Goal: Task Accomplishment & Management: Use online tool/utility

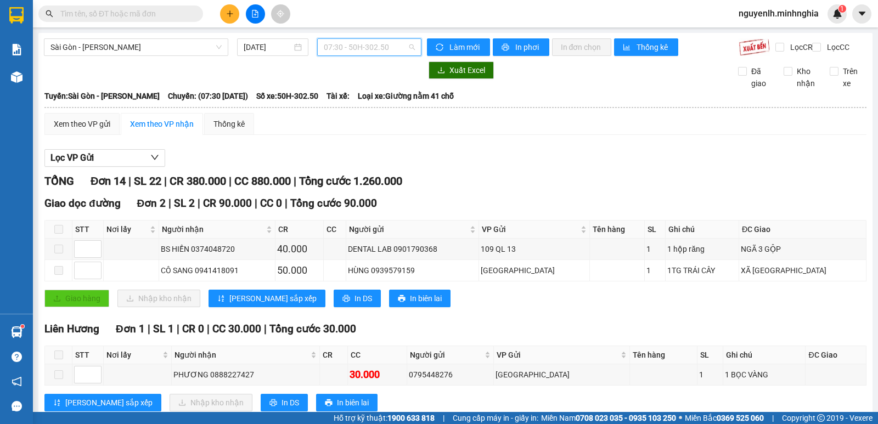
click at [369, 47] on span "07:30 - 50H-302.50" at bounding box center [369, 47] width 91 height 16
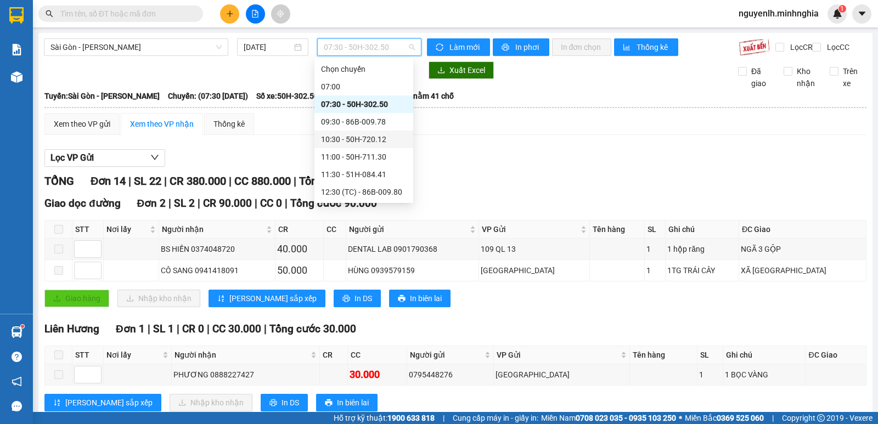
click at [382, 137] on div "10:30 - 50H-720.12" at bounding box center [364, 139] width 86 height 12
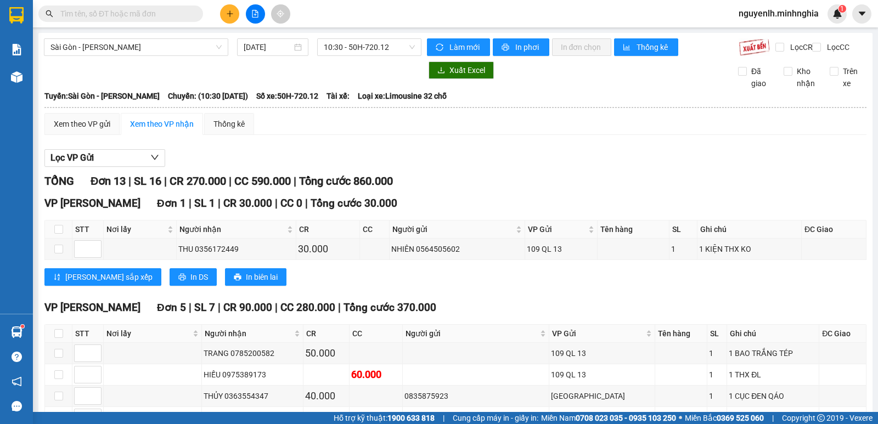
click at [363, 56] on div "Sài Gòn - [PERSON_NAME] [DATE] 10:30 - 50H-720.12" at bounding box center [232, 47] width 377 height 18
click at [363, 53] on span "10:30 - 50H-720.12" at bounding box center [369, 47] width 91 height 16
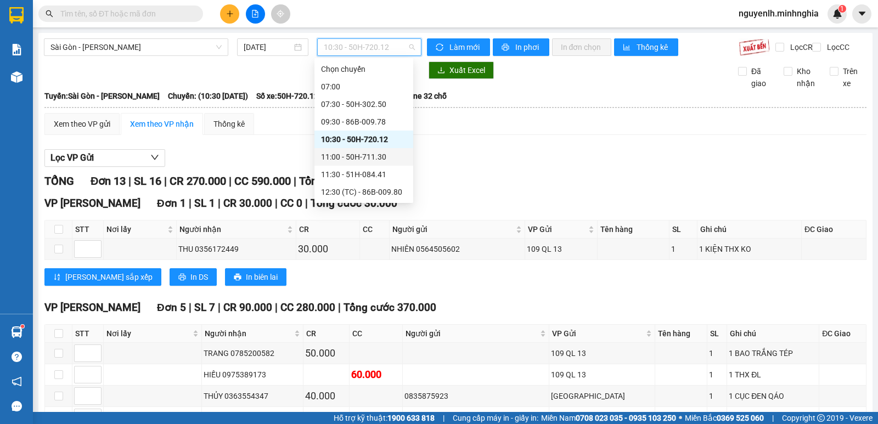
click at [379, 153] on div "11:00 - 50H-711.30" at bounding box center [364, 157] width 86 height 12
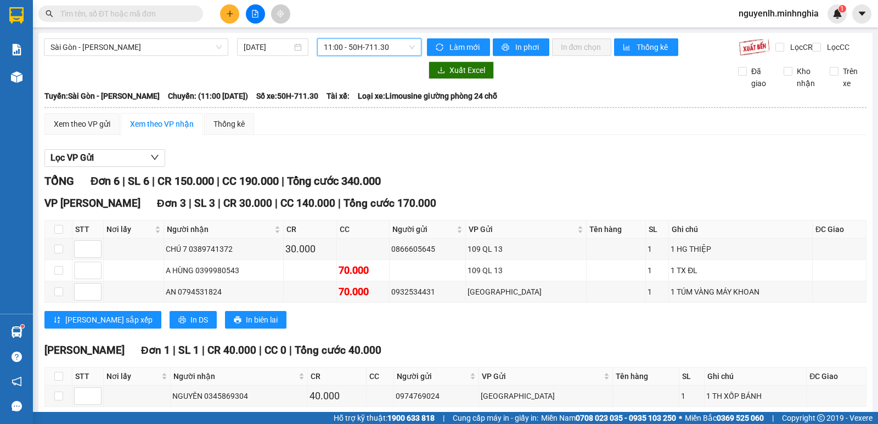
click at [361, 35] on div "[GEOGRAPHIC_DATA] - Phan Rí [DATE] 11:00 11:00 - 50H-711.30 Làm mới In phơi In …" at bounding box center [455, 350] width 834 height 634
click at [361, 46] on span "11:00 - 50H-711.30" at bounding box center [369, 47] width 91 height 16
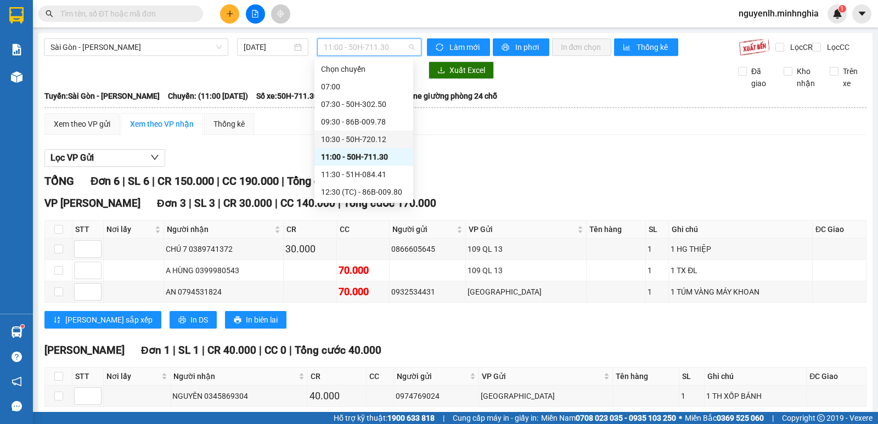
click at [359, 133] on div "10:30 - 50H-720.12" at bounding box center [363, 140] width 99 height 18
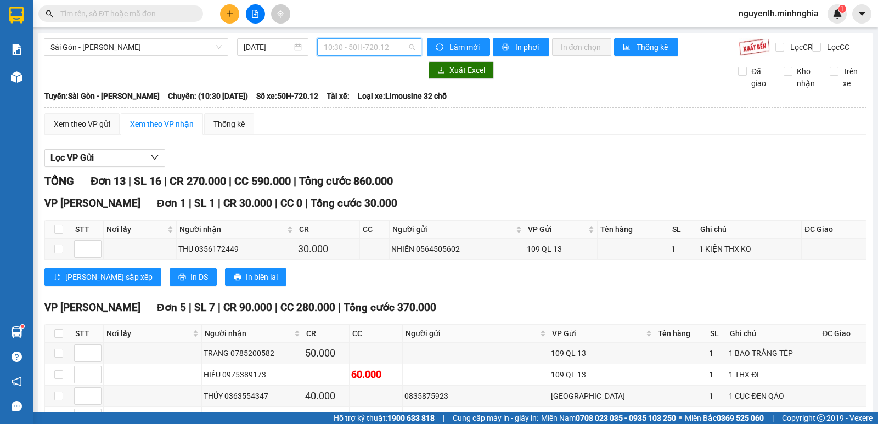
click at [354, 38] on div "10:30 - 50H-720.12" at bounding box center [369, 47] width 104 height 18
click at [357, 51] on span "10:30 - 50H-720.12" at bounding box center [369, 47] width 91 height 16
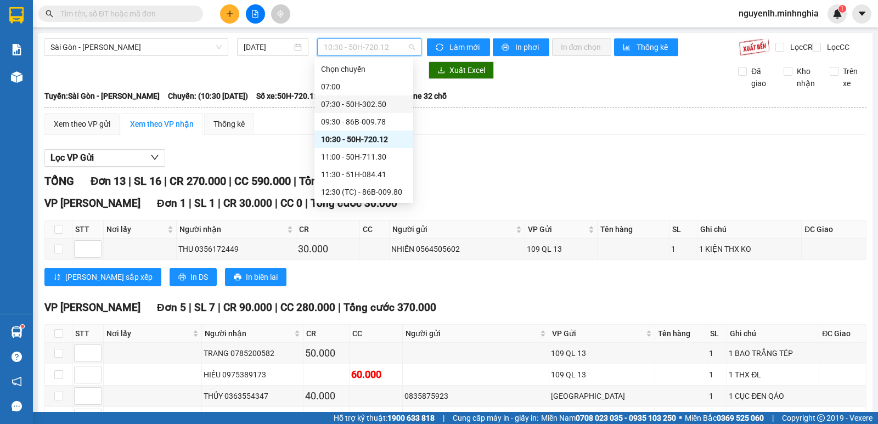
click at [376, 103] on div "07:30 - 50H-302.50" at bounding box center [364, 104] width 86 height 12
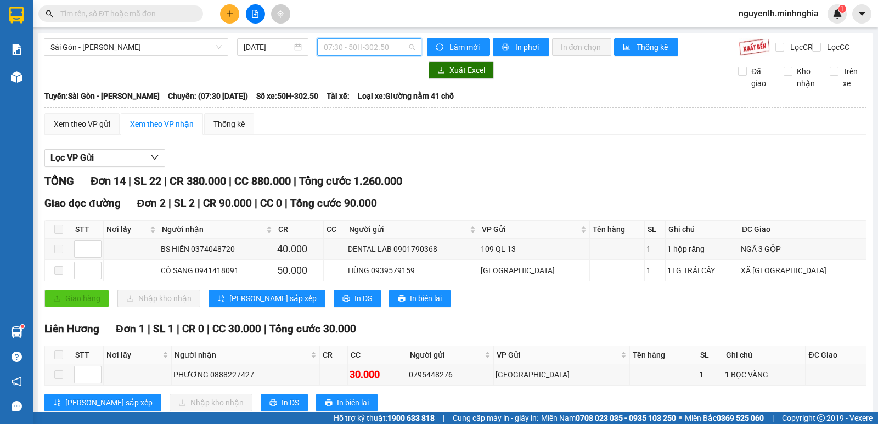
click at [380, 48] on span "07:30 - 50H-302.50" at bounding box center [369, 47] width 91 height 16
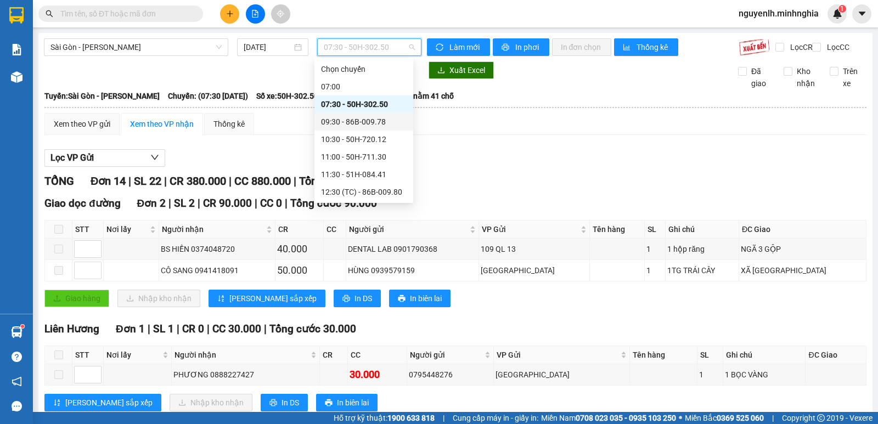
click at [391, 120] on div "09:30 - 86B-009.78" at bounding box center [364, 122] width 86 height 12
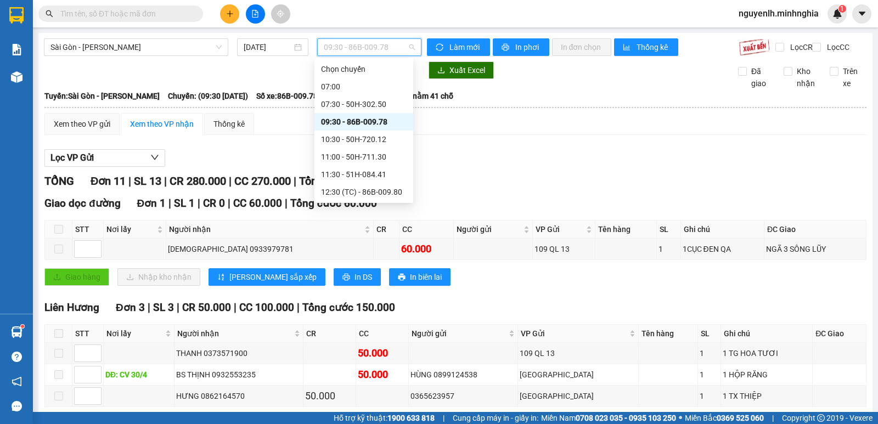
click at [385, 42] on span "09:30 - 86B-009.78" at bounding box center [369, 47] width 91 height 16
click at [370, 138] on div "10:30 - 50H-720.12" at bounding box center [364, 139] width 86 height 12
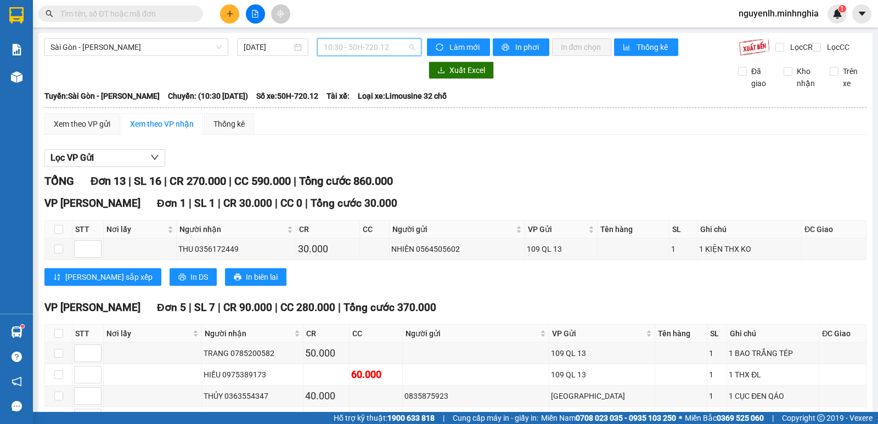
click at [402, 53] on span "10:30 - 50H-720.12" at bounding box center [369, 47] width 91 height 16
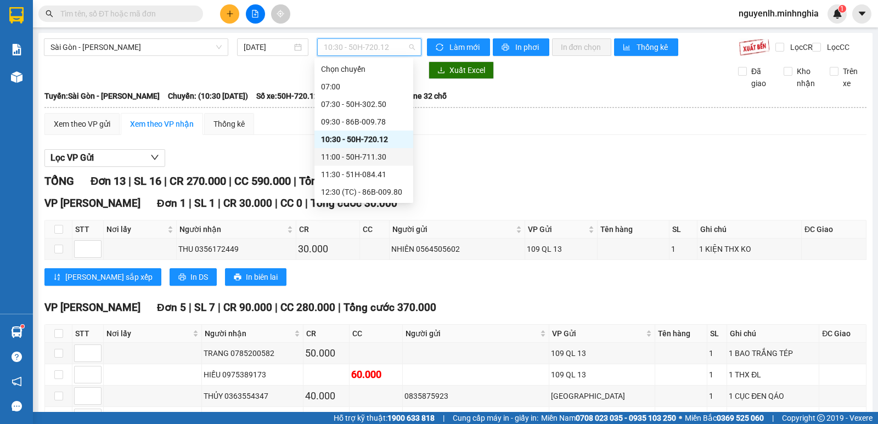
click at [384, 157] on div "11:00 - 50H-711.30" at bounding box center [364, 157] width 86 height 12
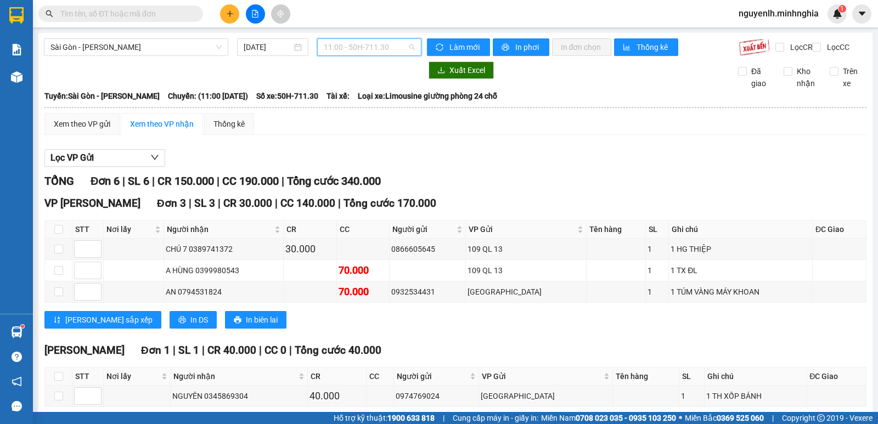
click at [404, 55] on div "11:00 - 50H-711.30" at bounding box center [369, 47] width 104 height 18
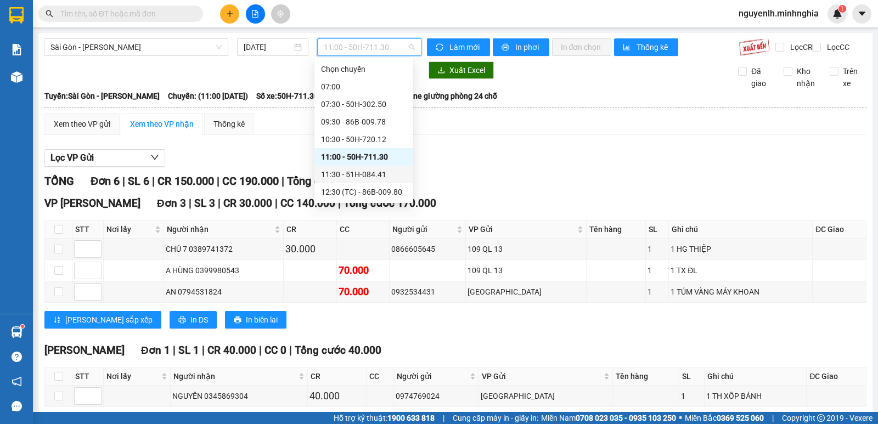
click at [392, 168] on div "11:30 - 51H-084.41" at bounding box center [364, 174] width 86 height 12
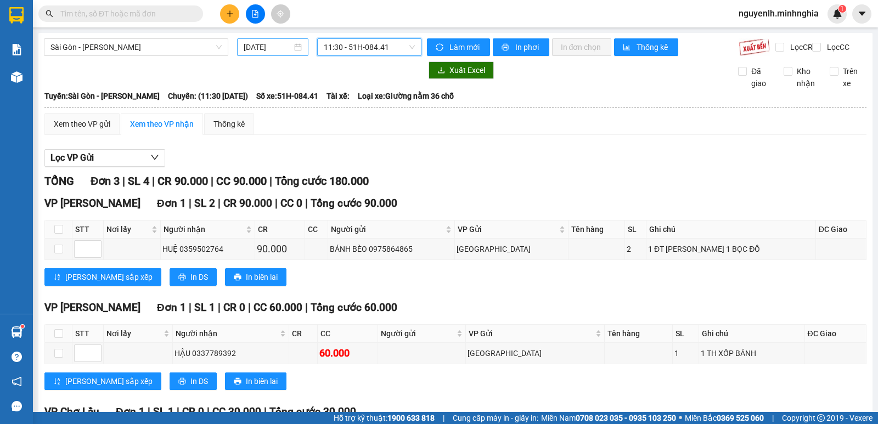
click at [241, 52] on div "[DATE]" at bounding box center [273, 47] width 72 height 18
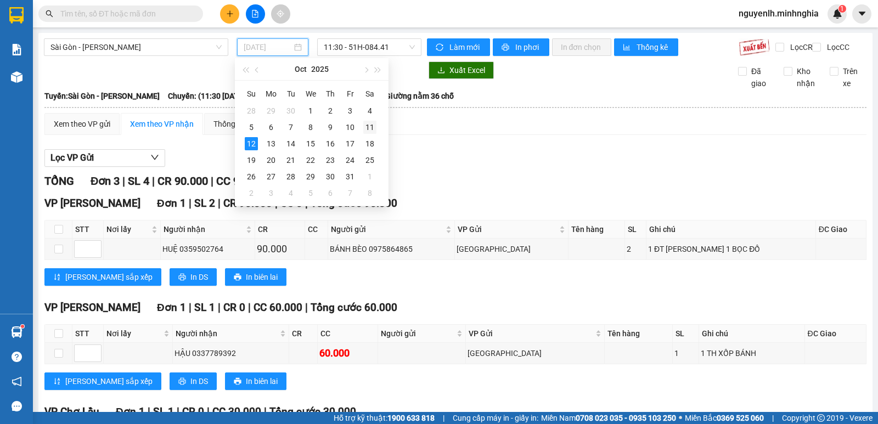
click at [369, 122] on div "11" at bounding box center [369, 127] width 13 height 13
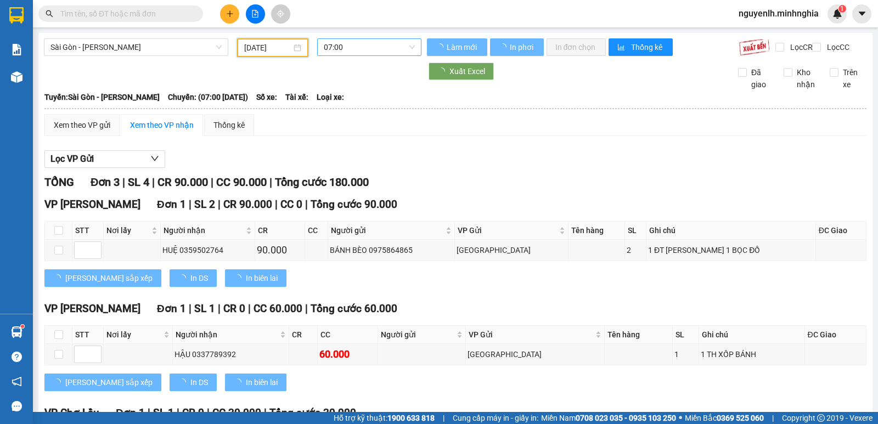
type input "[DATE]"
click at [384, 52] on span "07:00" at bounding box center [369, 47] width 91 height 16
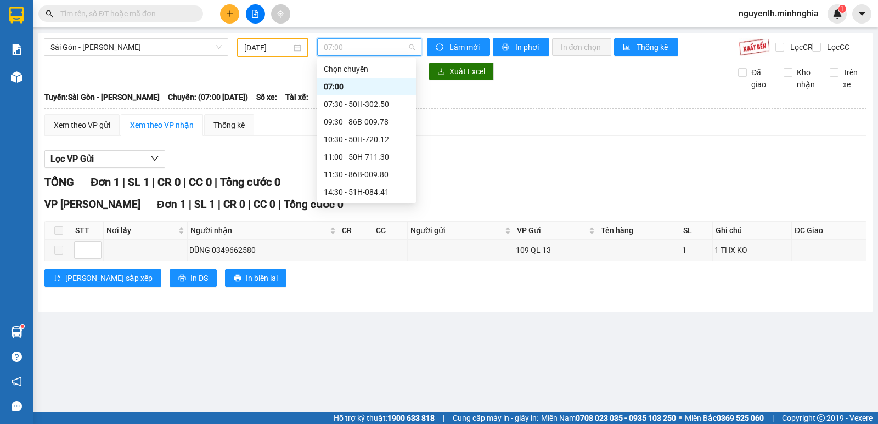
scroll to position [105, 0]
click at [375, 186] on div "22:00 - 50H-363.64" at bounding box center [367, 192] width 86 height 12
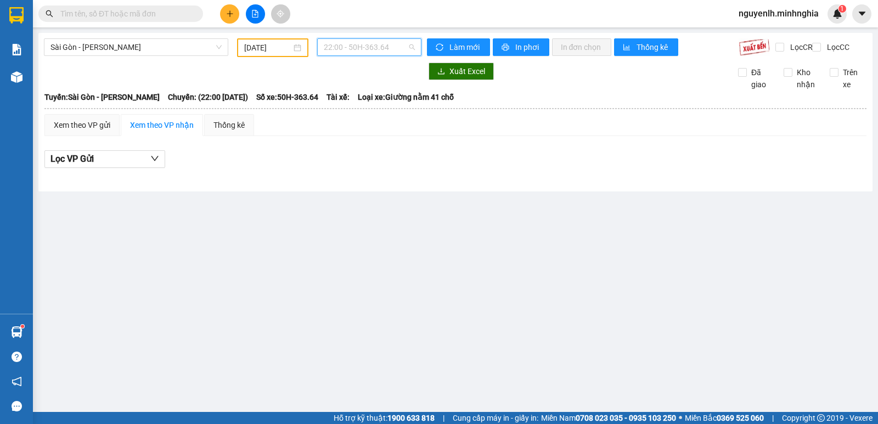
click at [357, 48] on span "22:00 - 50H-363.64" at bounding box center [369, 47] width 91 height 16
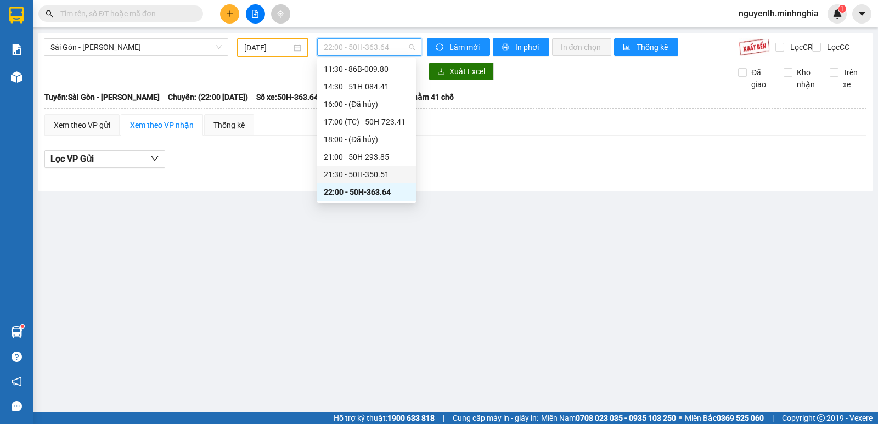
click at [375, 169] on div "21:30 - 50H-350.51" at bounding box center [367, 174] width 86 height 12
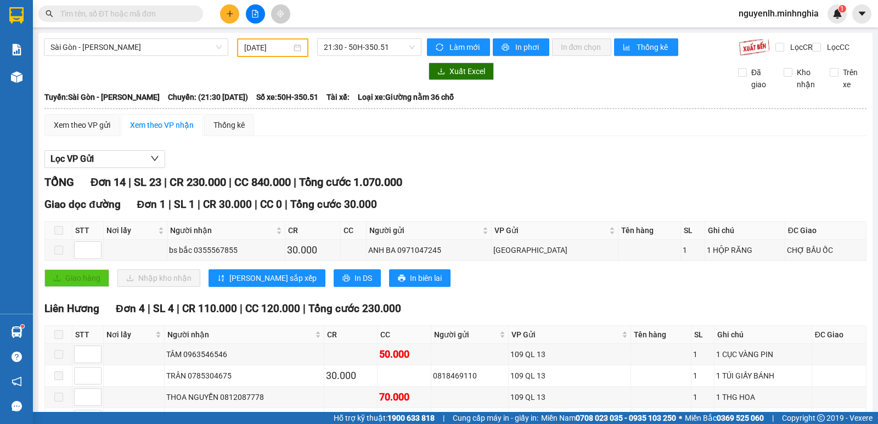
click at [361, 49] on span "21:30 - 50H-350.51" at bounding box center [369, 47] width 91 height 16
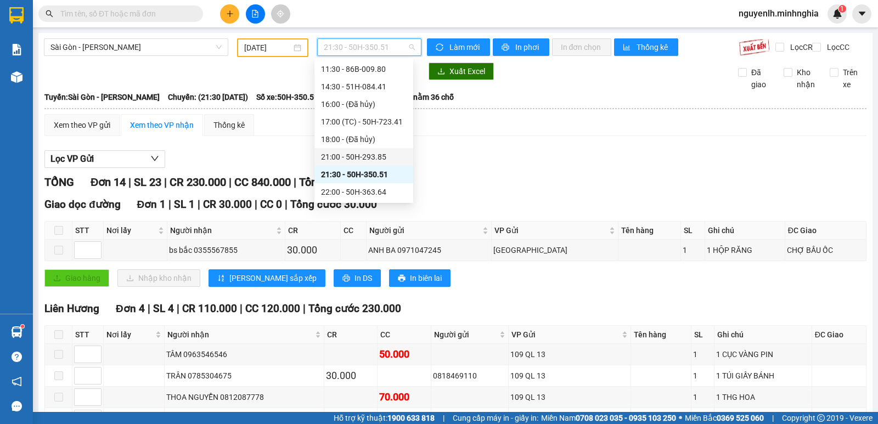
click at [386, 156] on div "21:00 - 50H-293.85" at bounding box center [364, 157] width 86 height 12
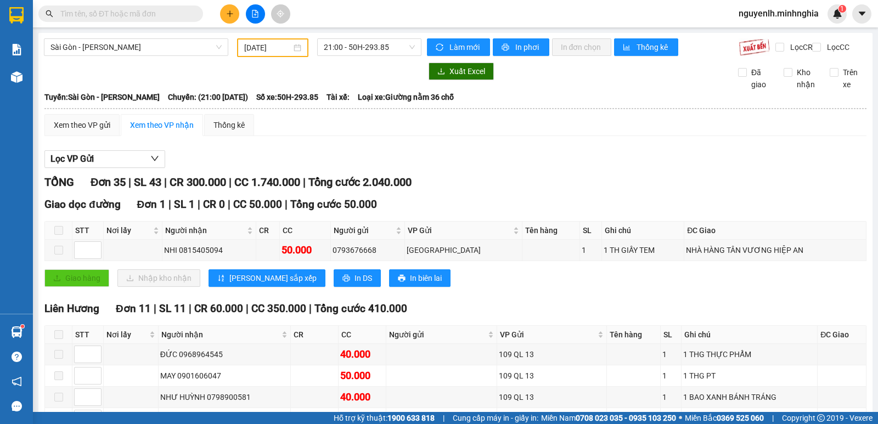
click at [362, 47] on span "21:00 - 50H-293.85" at bounding box center [369, 47] width 91 height 16
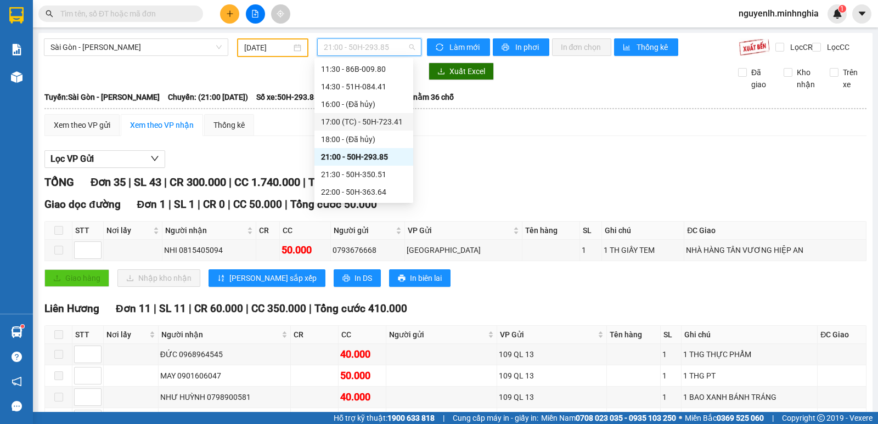
click at [385, 129] on div "17:00 (TC) - 50H-723.41" at bounding box center [363, 122] width 99 height 18
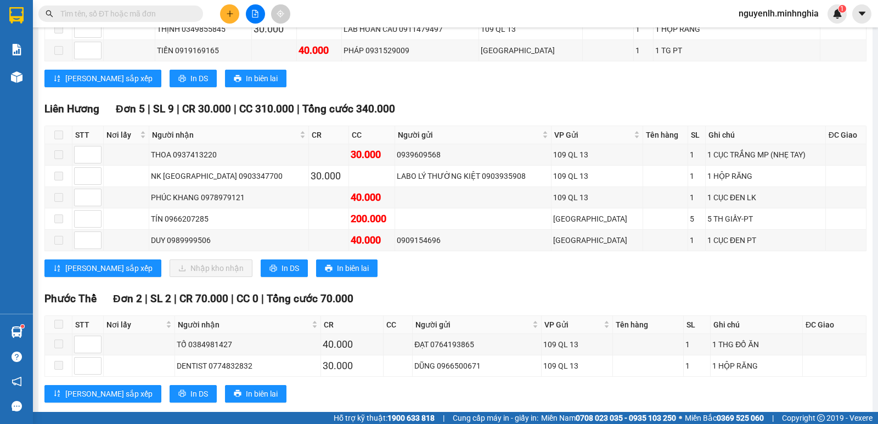
scroll to position [713, 0]
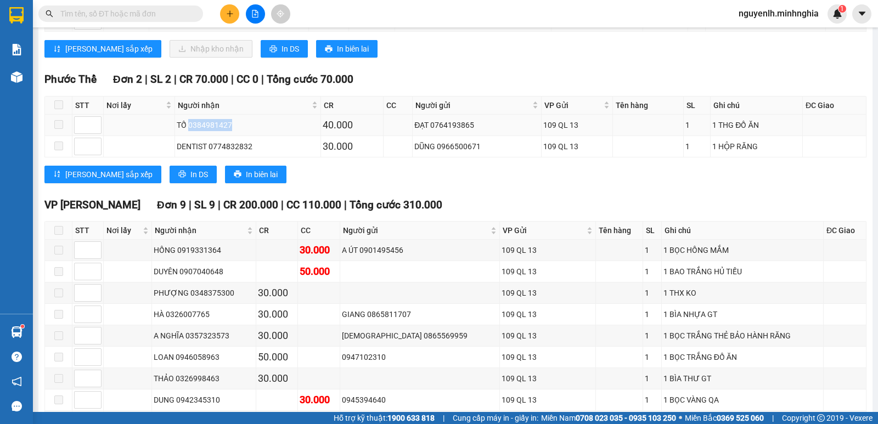
drag, startPoint x: 188, startPoint y: 131, endPoint x: 231, endPoint y: 136, distance: 43.1
click at [231, 131] on div "TỐ 0384981427" at bounding box center [248, 125] width 142 height 12
copy div "0384981427"
